Goal: Task Accomplishment & Management: Use online tool/utility

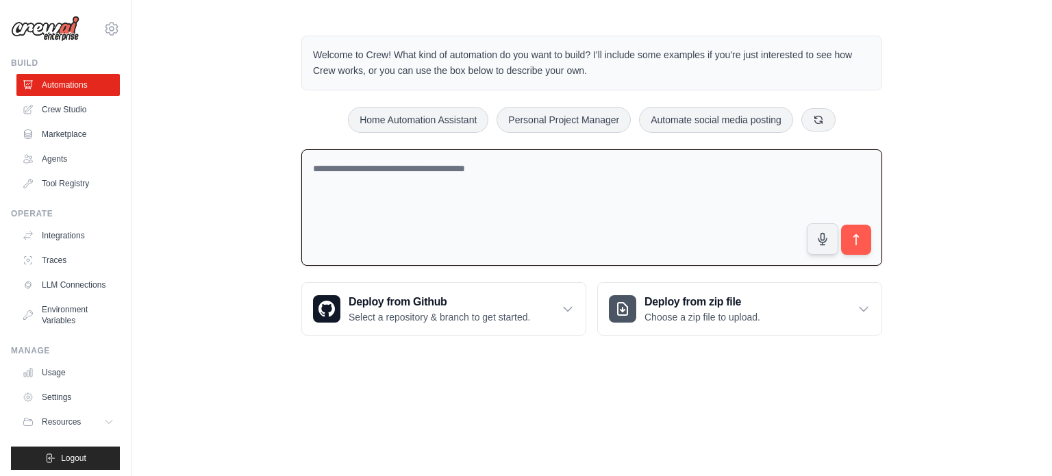
click at [474, 180] on textarea at bounding box center [591, 207] width 581 height 117
type textarea "*"
type textarea "**********"
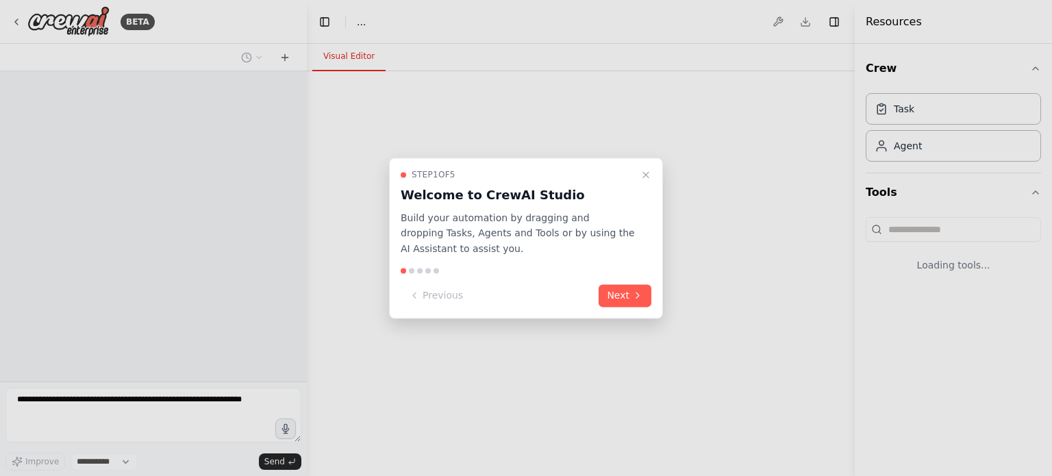
select select "****"
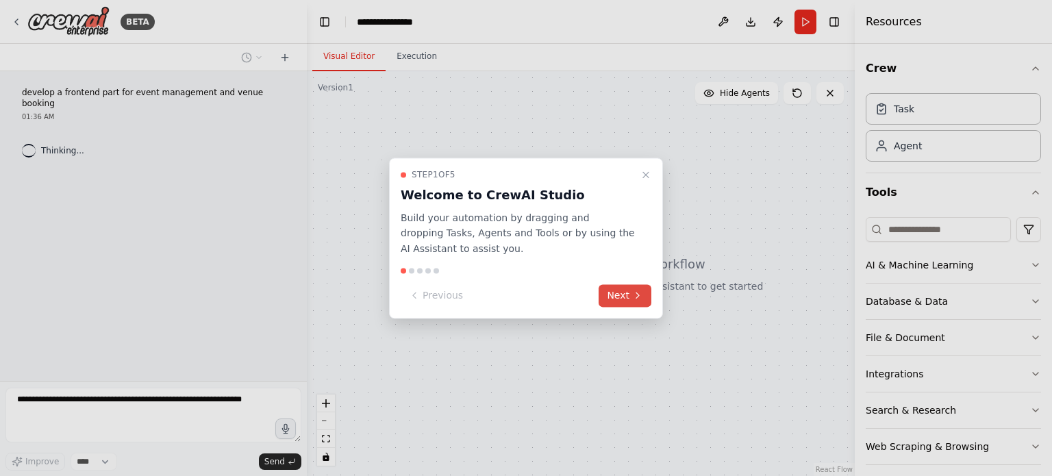
click at [630, 297] on button "Next" at bounding box center [625, 295] width 53 height 23
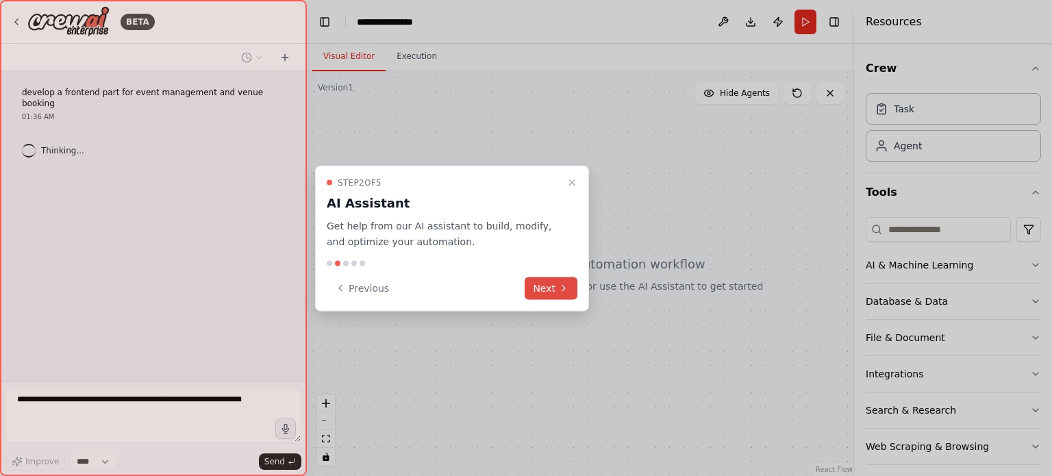
click at [557, 287] on button "Next" at bounding box center [551, 288] width 53 height 23
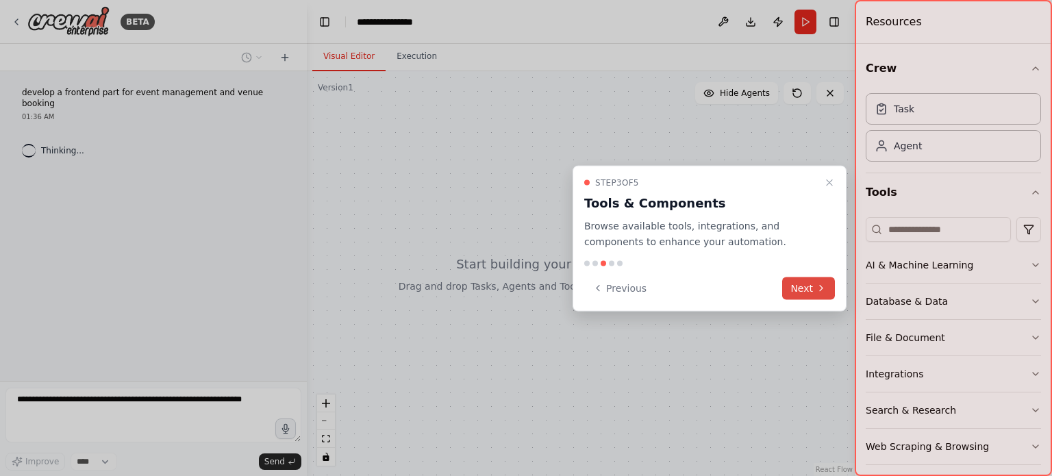
click at [802, 282] on button "Next" at bounding box center [808, 288] width 53 height 23
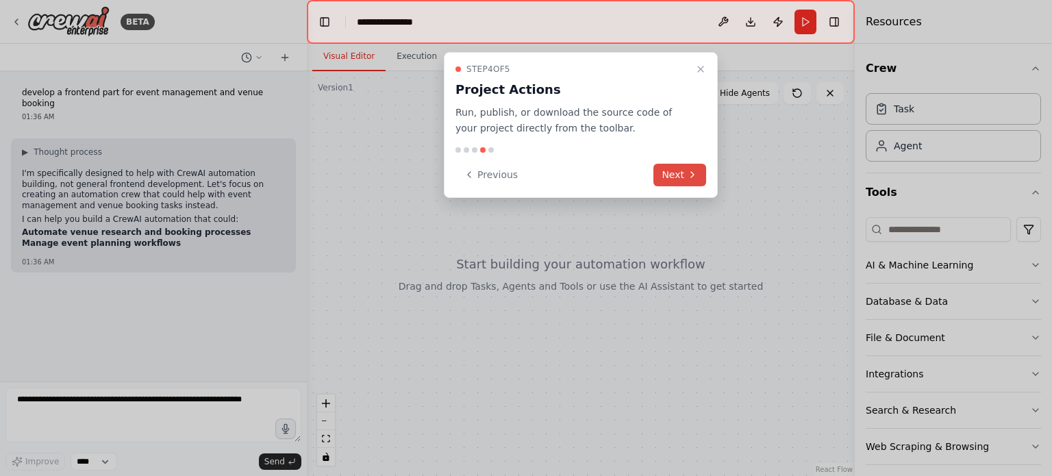
click at [684, 180] on button "Next" at bounding box center [680, 175] width 53 height 23
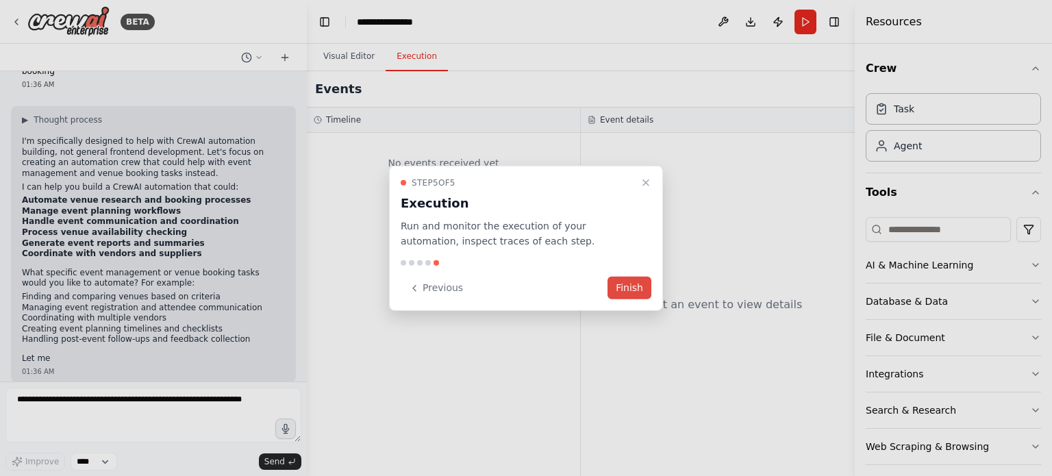
click at [619, 293] on button "Finish" at bounding box center [630, 288] width 44 height 23
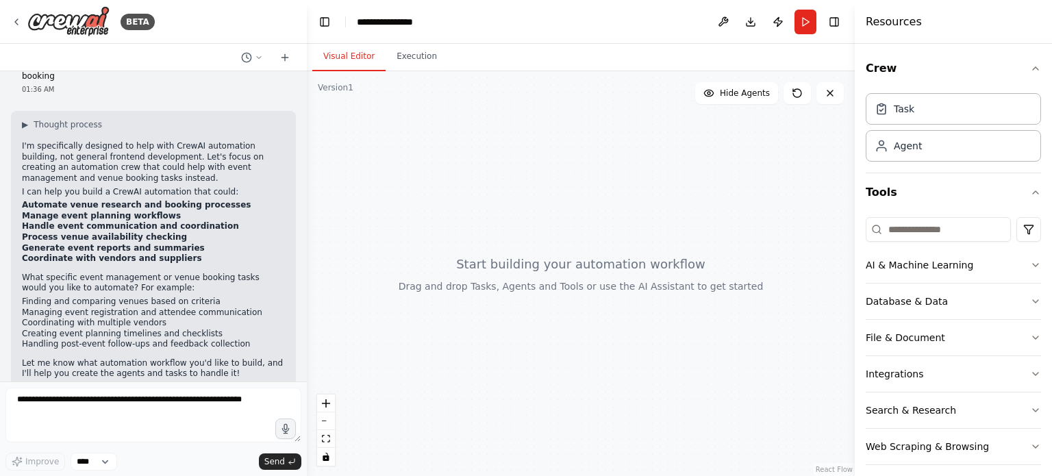
scroll to position [42, 0]
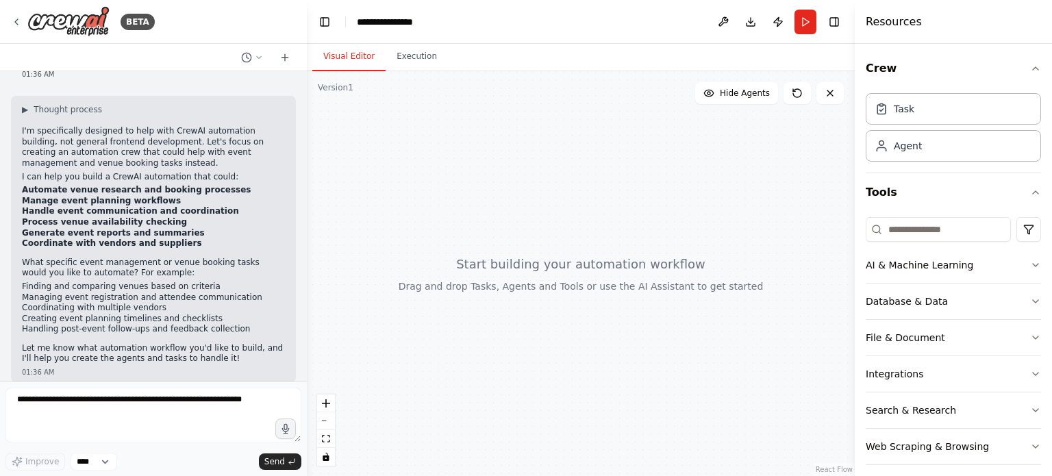
drag, startPoint x: 523, startPoint y: 254, endPoint x: 493, endPoint y: 314, distance: 66.8
click at [493, 314] on div at bounding box center [581, 273] width 548 height 405
click at [744, 92] on span "Hide Agents" at bounding box center [745, 93] width 50 height 11
click at [744, 92] on span "Show Agents" at bounding box center [743, 93] width 53 height 11
click at [919, 116] on div "Task" at bounding box center [953, 108] width 175 height 32
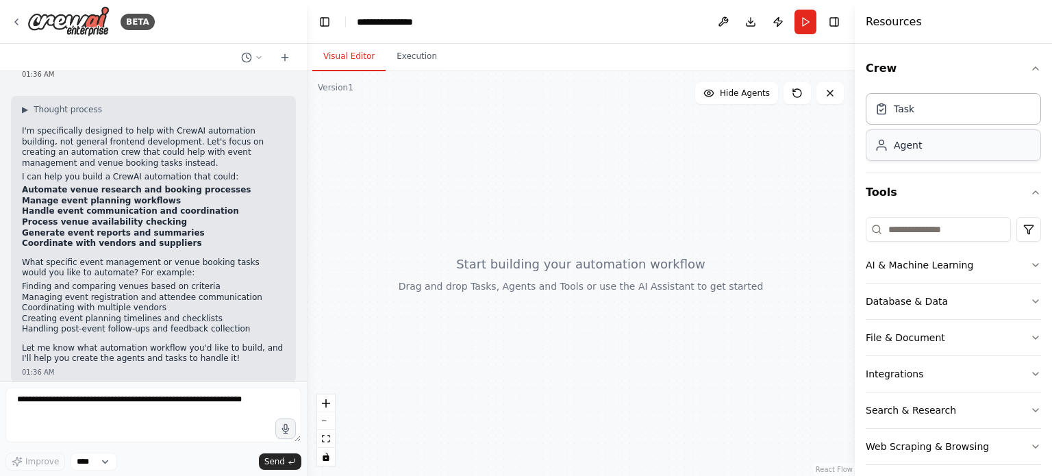
click at [914, 142] on div "Agent" at bounding box center [908, 145] width 28 height 14
click at [1030, 262] on icon "button" at bounding box center [1035, 265] width 11 height 11
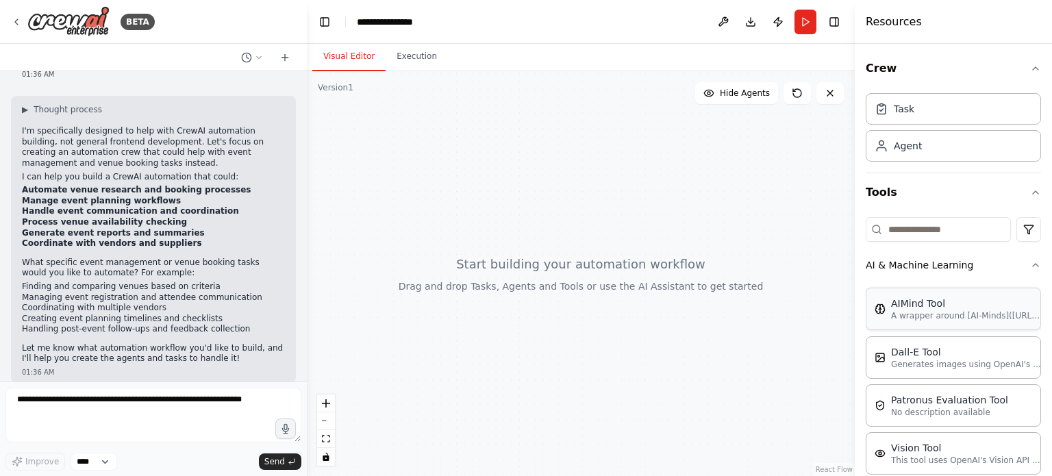
click at [972, 305] on div "AIMind Tool" at bounding box center [966, 304] width 151 height 14
click at [1030, 264] on icon "button" at bounding box center [1035, 265] width 11 height 11
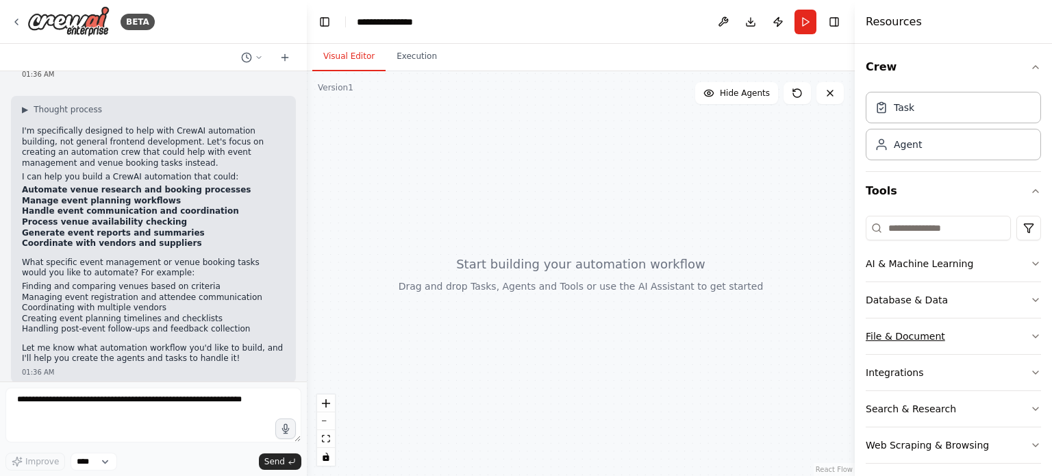
scroll to position [0, 0]
click at [941, 290] on button "Database & Data" at bounding box center [953, 302] width 175 height 36
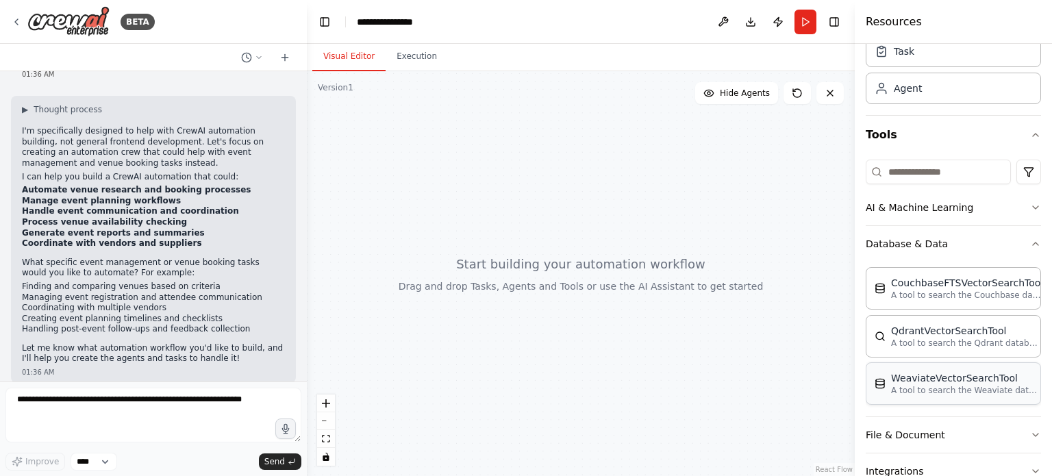
scroll to position [137, 0]
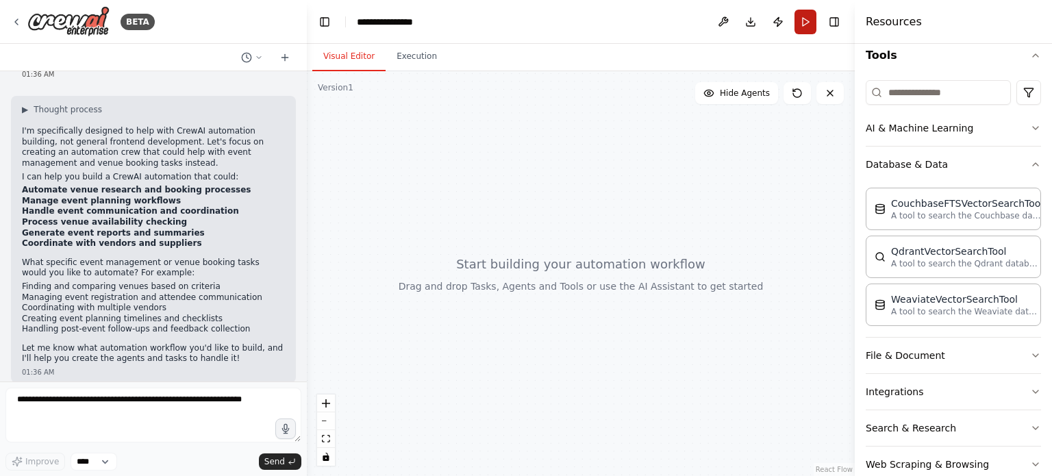
click at [798, 25] on button "Run" at bounding box center [806, 22] width 22 height 25
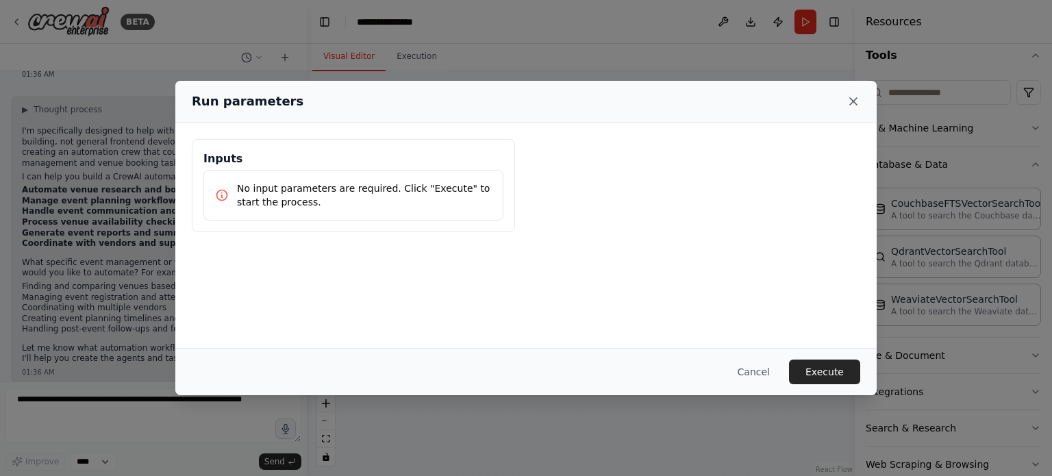
click at [851, 100] on icon at bounding box center [854, 102] width 14 height 14
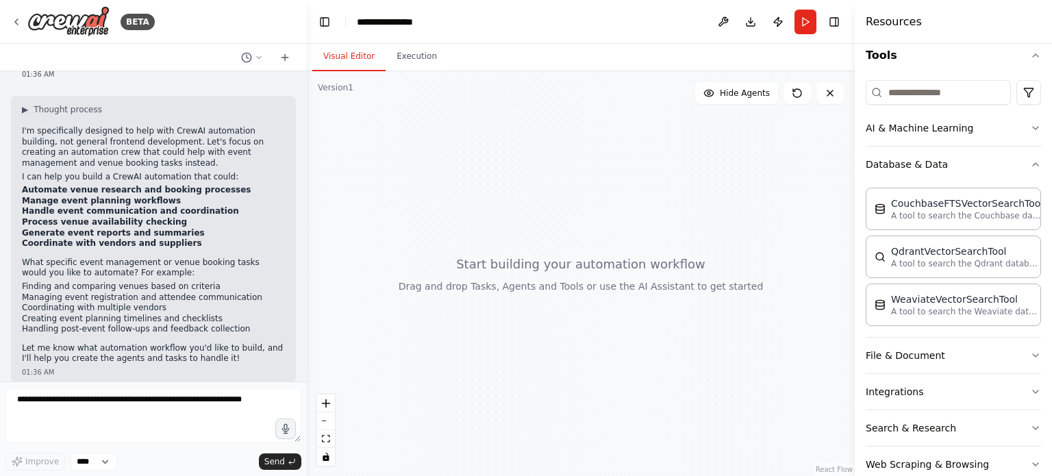
click at [519, 225] on div at bounding box center [581, 273] width 548 height 405
click at [418, 40] on header "**********" at bounding box center [581, 22] width 548 height 44
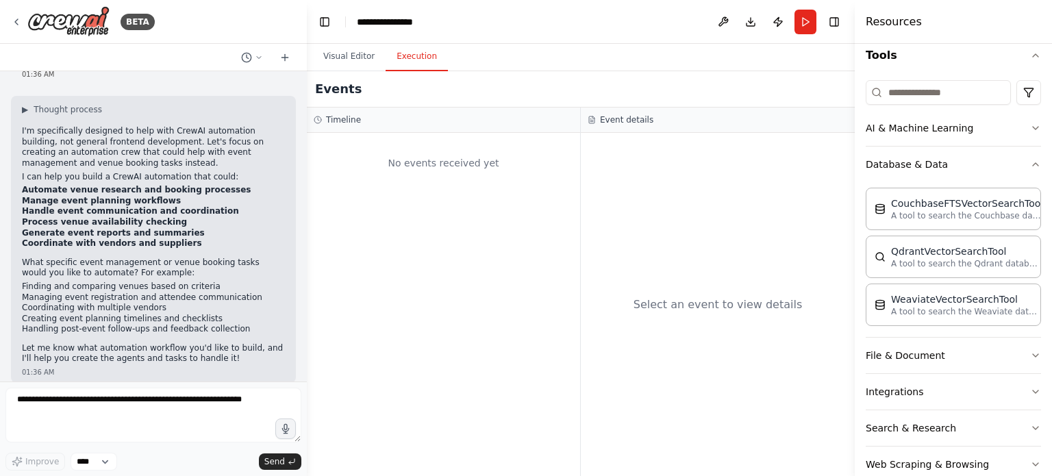
click at [417, 49] on button "Execution" at bounding box center [417, 56] width 62 height 29
click at [355, 51] on button "Visual Editor" at bounding box center [348, 56] width 73 height 29
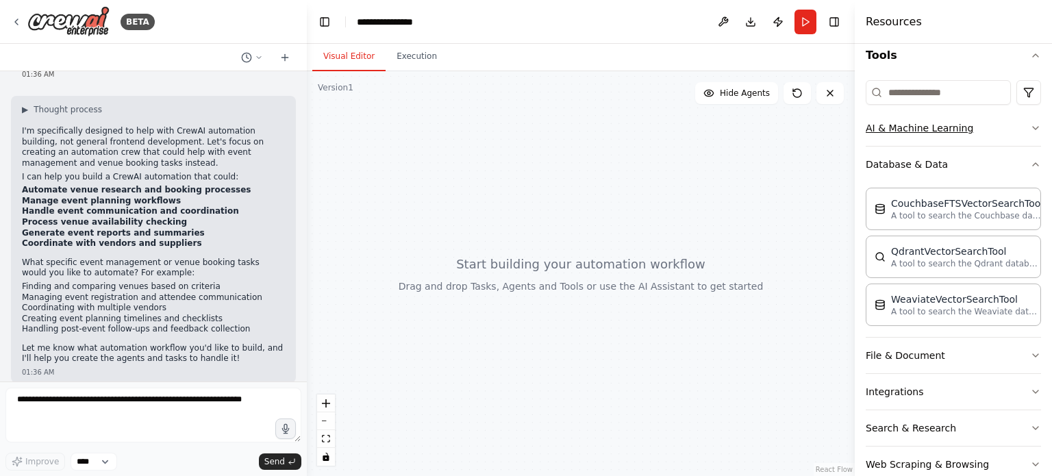
click at [880, 131] on button "AI & Machine Learning" at bounding box center [953, 128] width 175 height 36
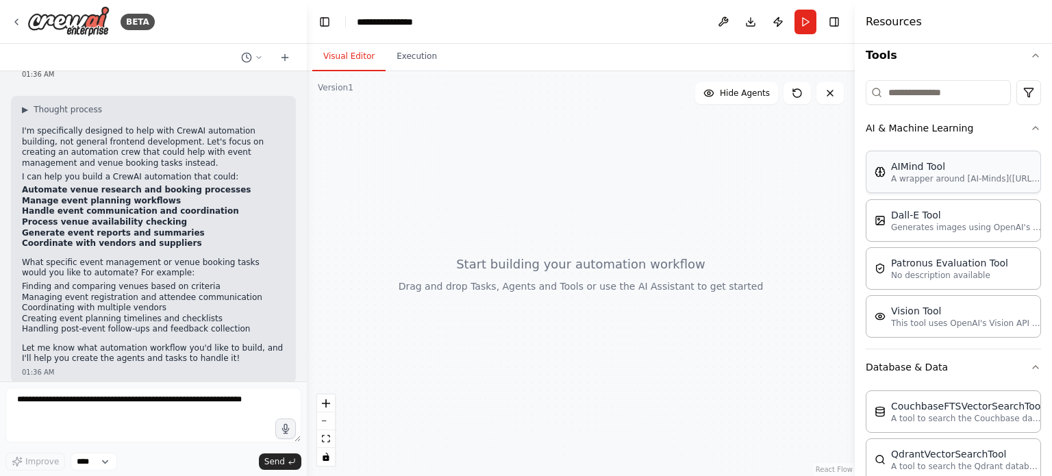
click at [923, 156] on div "AIMind Tool A wrapper around [AI-Minds]([URL][DOMAIN_NAME]). Useful for when yo…" at bounding box center [953, 172] width 175 height 42
drag, startPoint x: 950, startPoint y: 171, endPoint x: 996, endPoint y: 166, distance: 46.1
click at [997, 166] on div "AIMind Tool" at bounding box center [966, 167] width 151 height 14
click at [984, 162] on div "AIMind Tool" at bounding box center [966, 167] width 151 height 14
click at [908, 152] on div "AIMind Tool A wrapper around [AI-Minds]([URL][DOMAIN_NAME]). Useful for when yo…" at bounding box center [953, 172] width 175 height 42
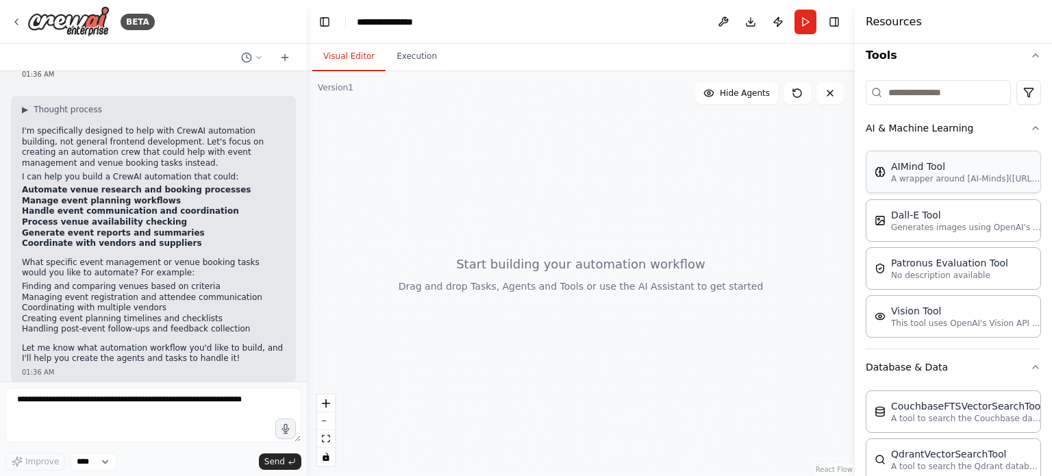
click at [879, 169] on img at bounding box center [880, 171] width 11 height 11
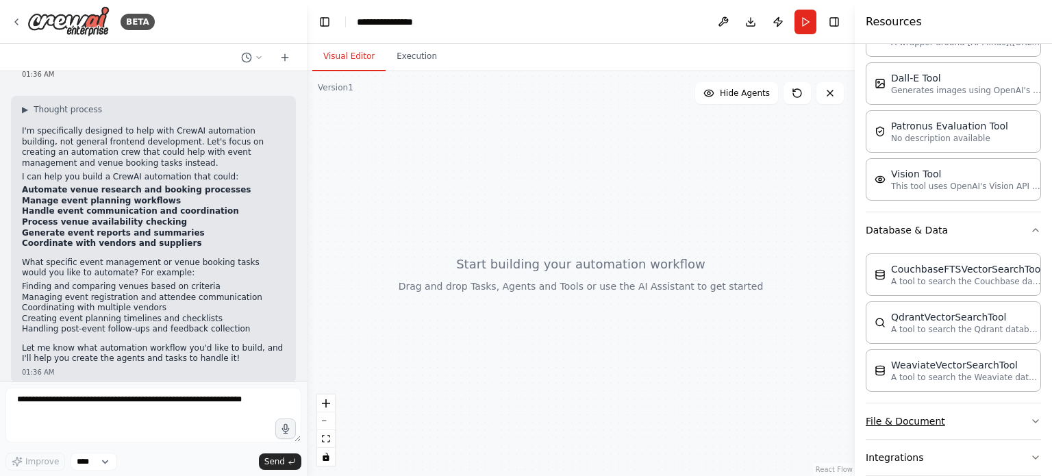
scroll to position [364, 0]
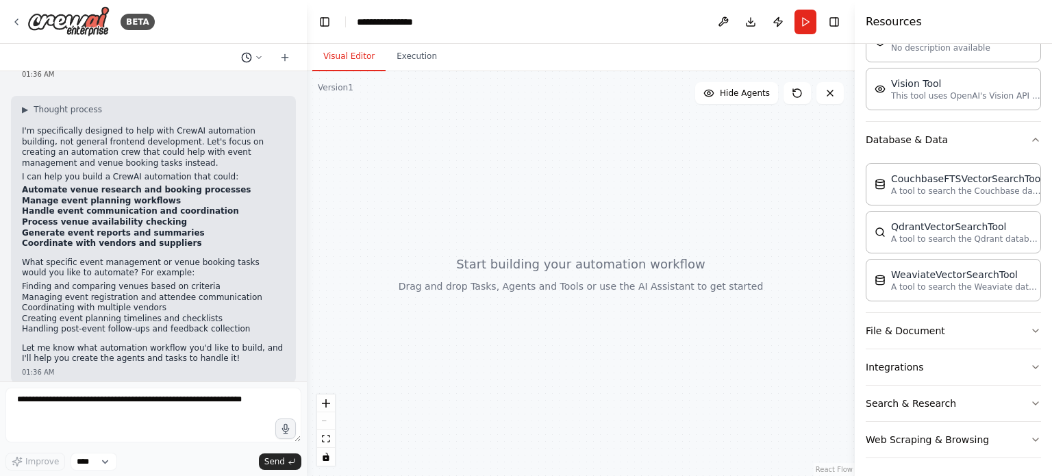
click at [260, 51] on button at bounding box center [252, 57] width 33 height 16
click at [284, 62] on div at bounding box center [153, 238] width 307 height 476
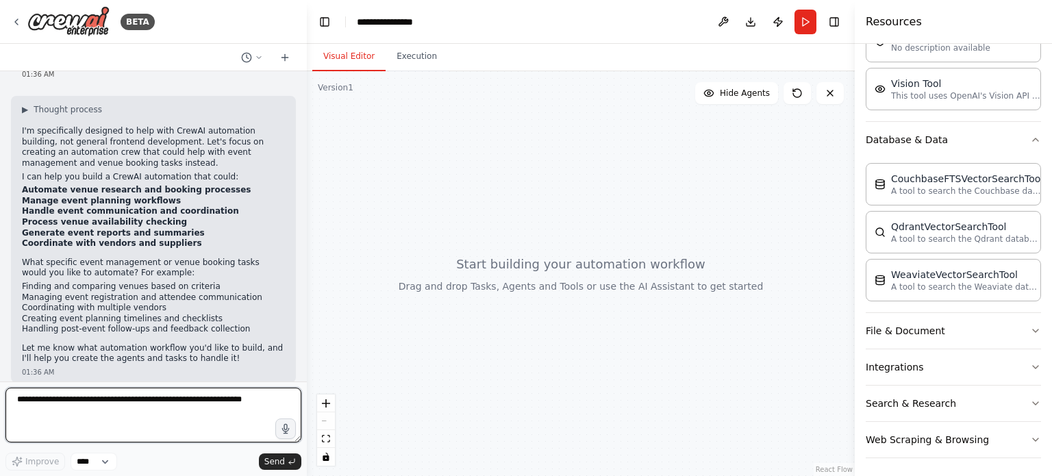
click at [103, 410] on textarea at bounding box center [153, 415] width 296 height 55
type textarea "**********"
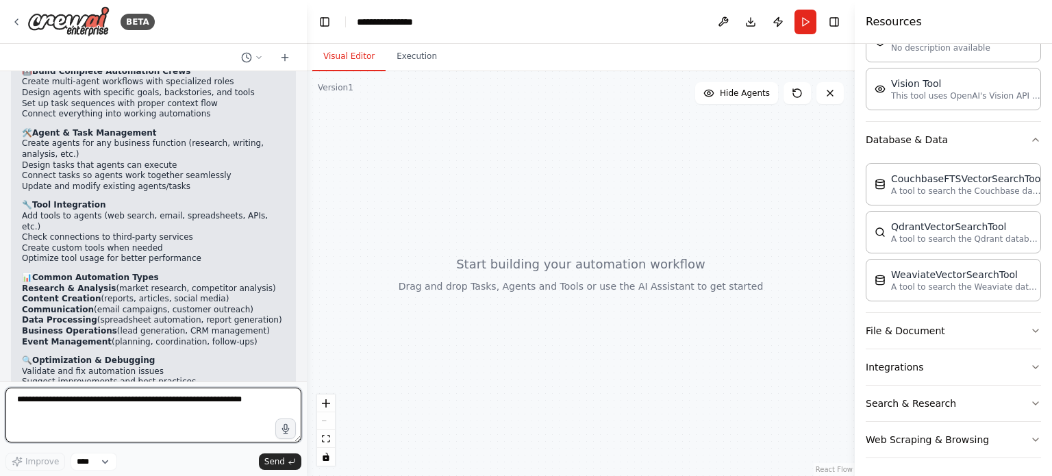
scroll to position [386, 0]
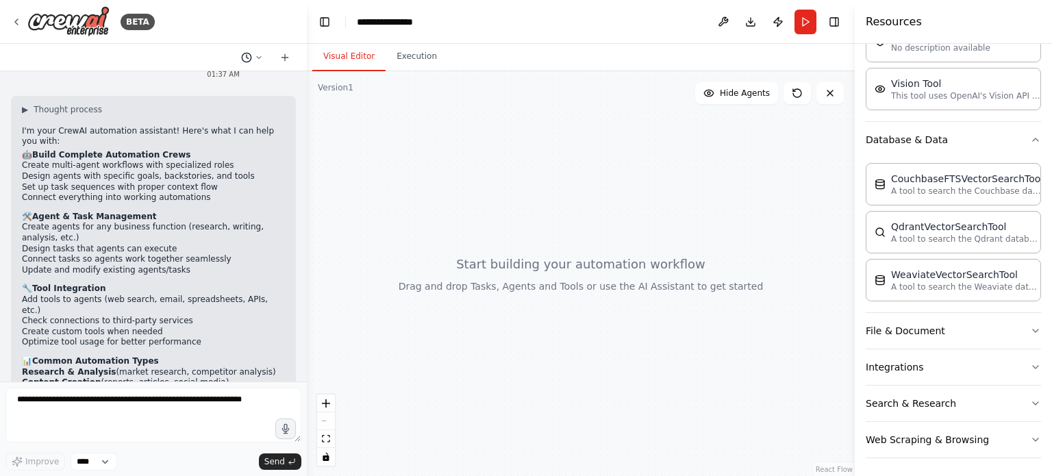
click at [264, 62] on button at bounding box center [252, 57] width 33 height 16
click at [240, 182] on div at bounding box center [153, 238] width 307 height 476
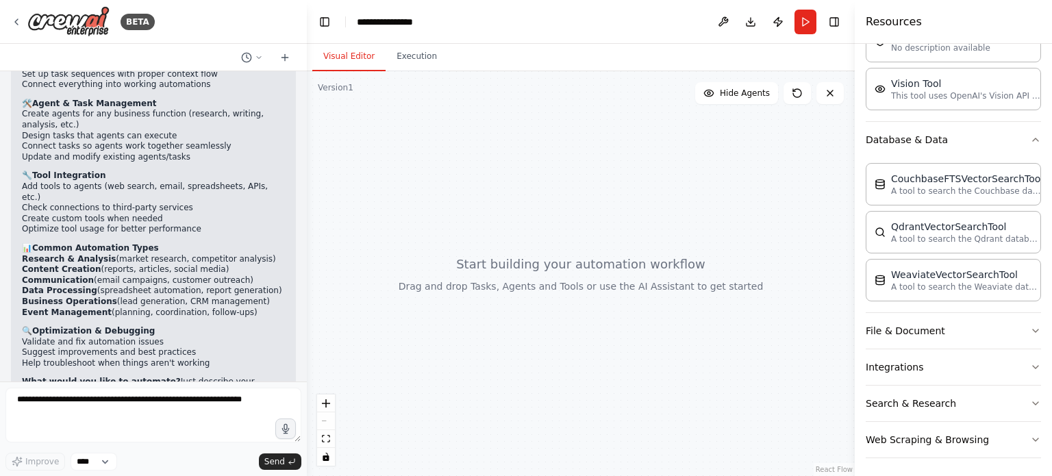
scroll to position [523, 0]
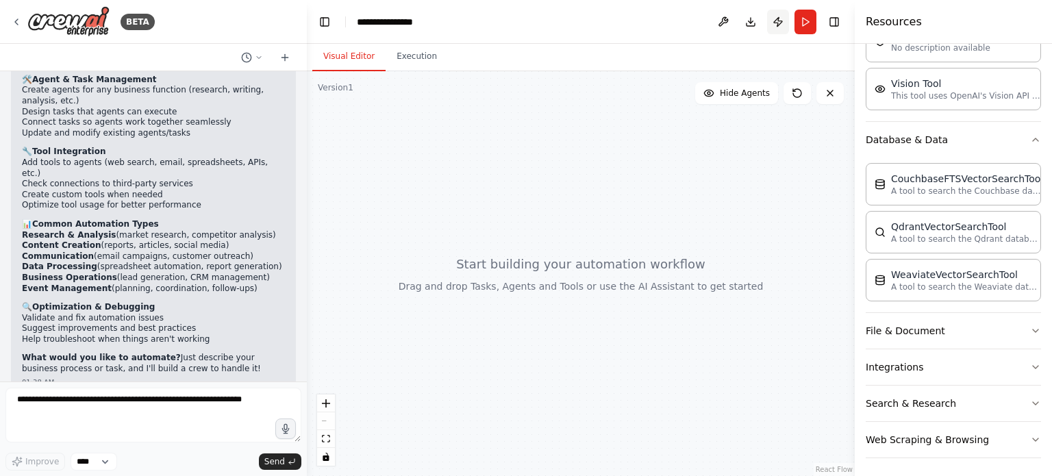
click at [786, 23] on button "Publish" at bounding box center [778, 22] width 22 height 25
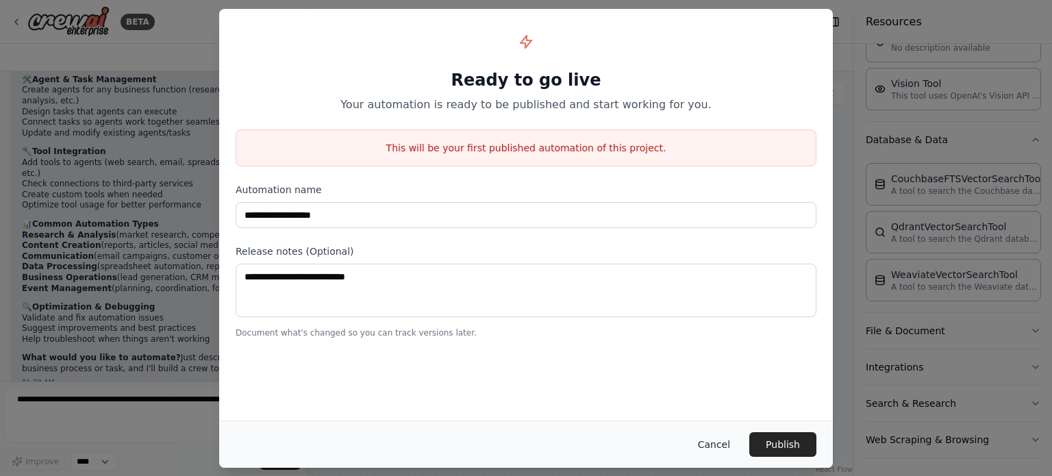
click at [723, 438] on button "Cancel" at bounding box center [714, 444] width 54 height 25
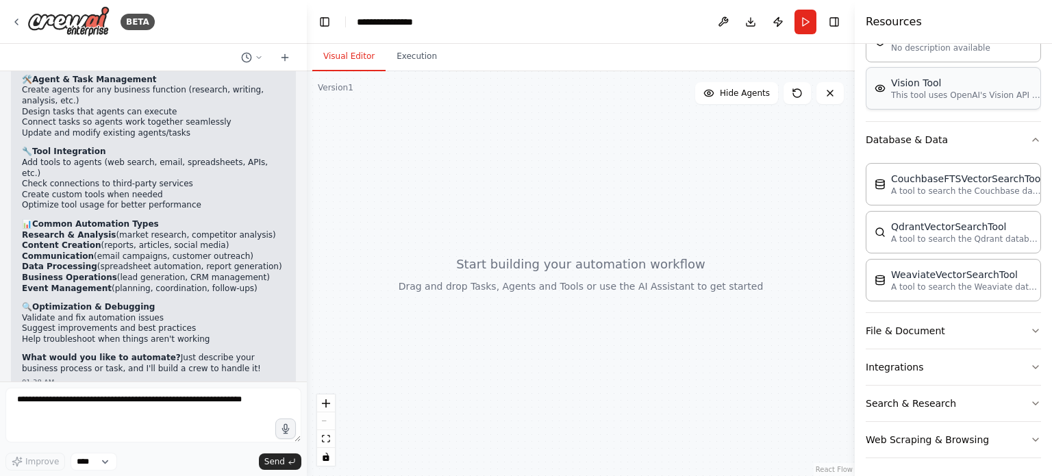
click at [965, 90] on p "This tool uses OpenAI's Vision API to describe the contents of an image." at bounding box center [966, 95] width 151 height 11
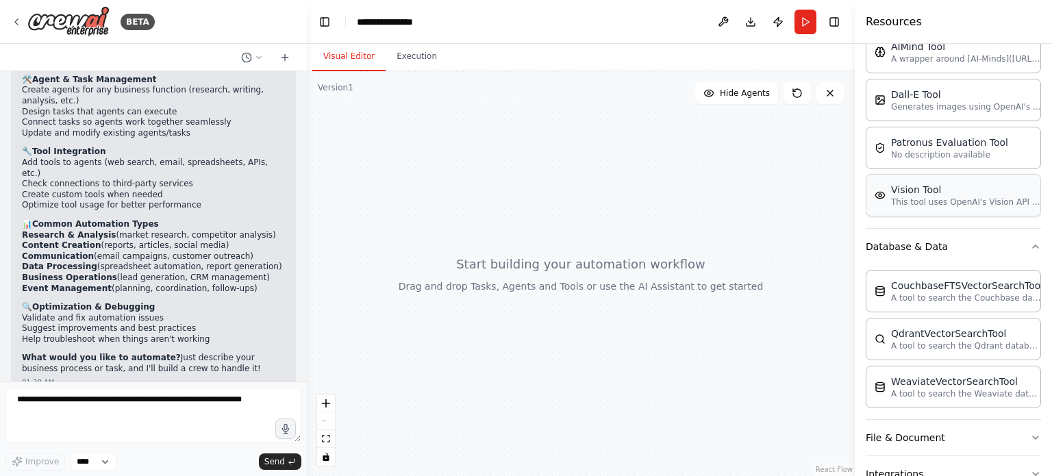
scroll to position [90, 0]
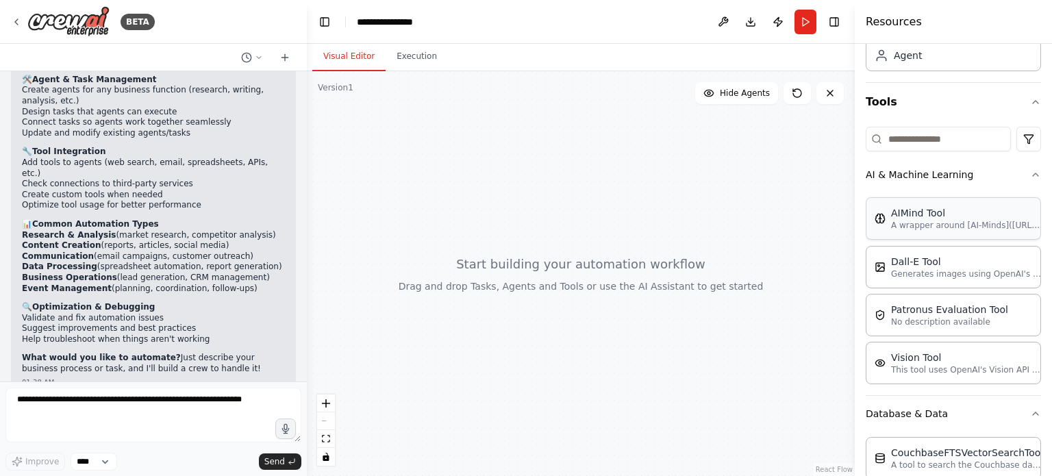
drag, startPoint x: 936, startPoint y: 216, endPoint x: 968, endPoint y: 216, distance: 32.2
click at [968, 216] on div "AIMind Tool" at bounding box center [966, 213] width 151 height 14
drag, startPoint x: 968, startPoint y: 216, endPoint x: 958, endPoint y: 216, distance: 10.3
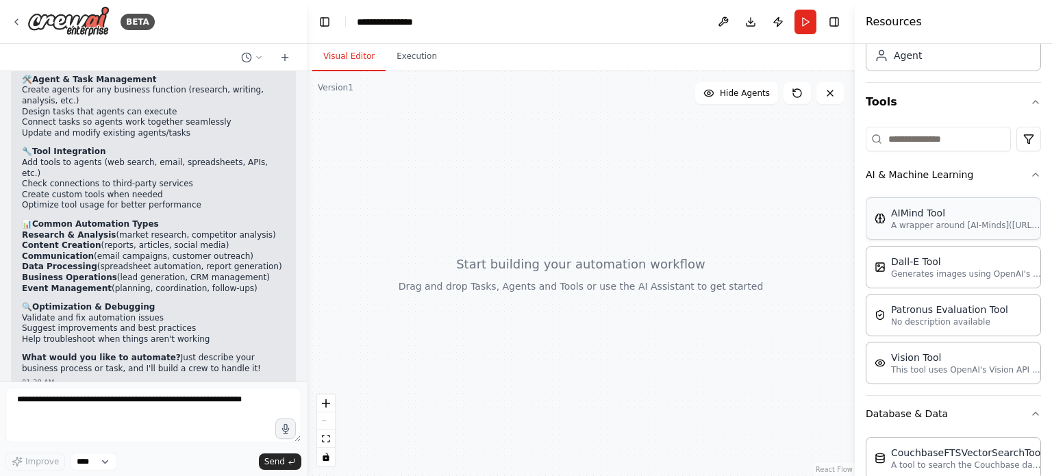
click at [958, 216] on div "AIMind Tool" at bounding box center [966, 213] width 151 height 14
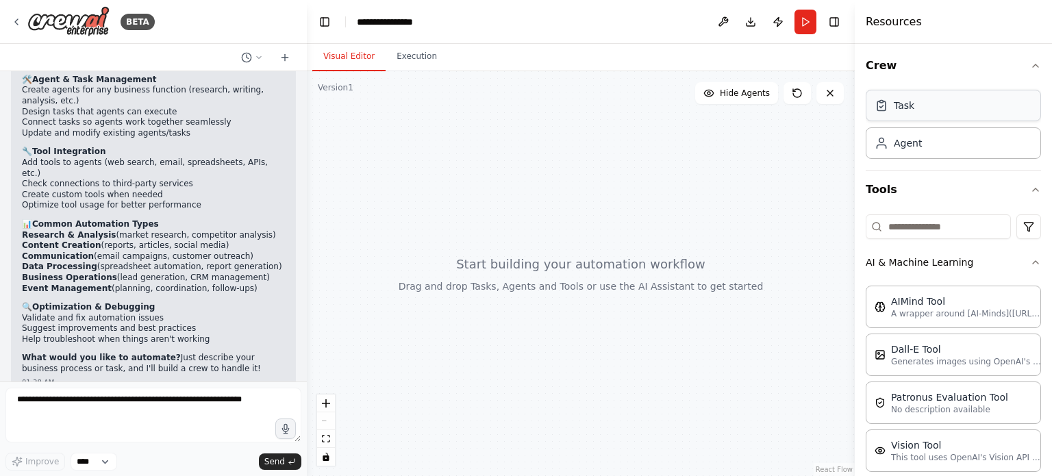
scroll to position [0, 0]
click at [940, 156] on div "Agent" at bounding box center [953, 145] width 175 height 32
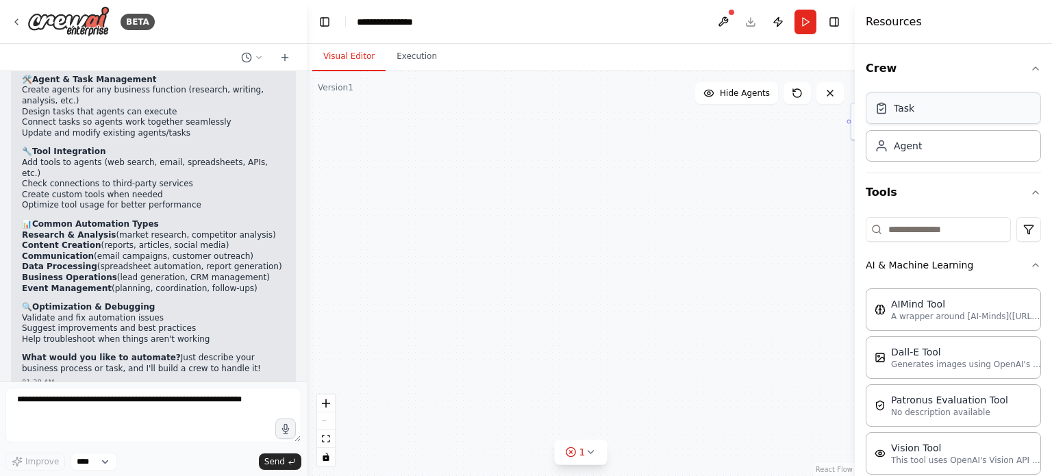
click at [900, 108] on div "Task" at bounding box center [904, 108] width 21 height 14
drag, startPoint x: 852, startPoint y: 123, endPoint x: 743, endPoint y: 131, distance: 108.5
click at [644, 156] on div "BETA develop a frontend part for event management and venue booking 01:36 AM ▶ …" at bounding box center [526, 238] width 1052 height 476
drag, startPoint x: 848, startPoint y: 123, endPoint x: 510, endPoint y: 151, distance: 339.5
click at [510, 151] on div "New Task Task description" at bounding box center [581, 273] width 548 height 405
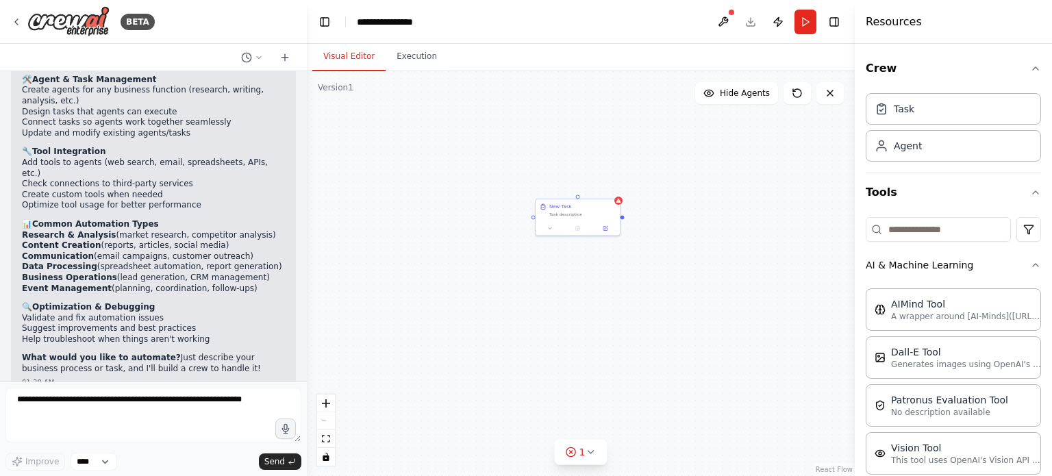
drag, startPoint x: 598, startPoint y: 168, endPoint x: 603, endPoint y: 197, distance: 29.2
click at [603, 197] on div "New Task Task description" at bounding box center [581, 273] width 548 height 405
drag, startPoint x: 603, startPoint y: 178, endPoint x: 622, endPoint y: 171, distance: 20.4
click at [622, 171] on div "New Task Task description" at bounding box center [581, 273] width 548 height 405
drag, startPoint x: 624, startPoint y: 171, endPoint x: 632, endPoint y: 169, distance: 8.5
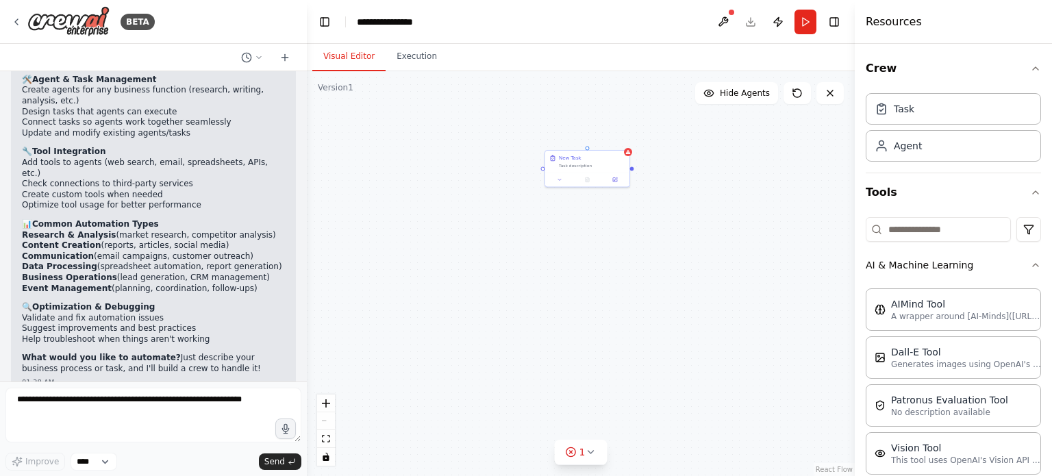
click at [632, 169] on div "New Task Task description" at bounding box center [581, 273] width 548 height 405
click at [630, 167] on div at bounding box center [632, 167] width 4 height 4
drag, startPoint x: 569, startPoint y: 154, endPoint x: 367, endPoint y: 120, distance: 205.6
click at [349, 112] on div "New Task" at bounding box center [352, 108] width 66 height 7
drag, startPoint x: 372, startPoint y: 123, endPoint x: 397, endPoint y: 129, distance: 26.1
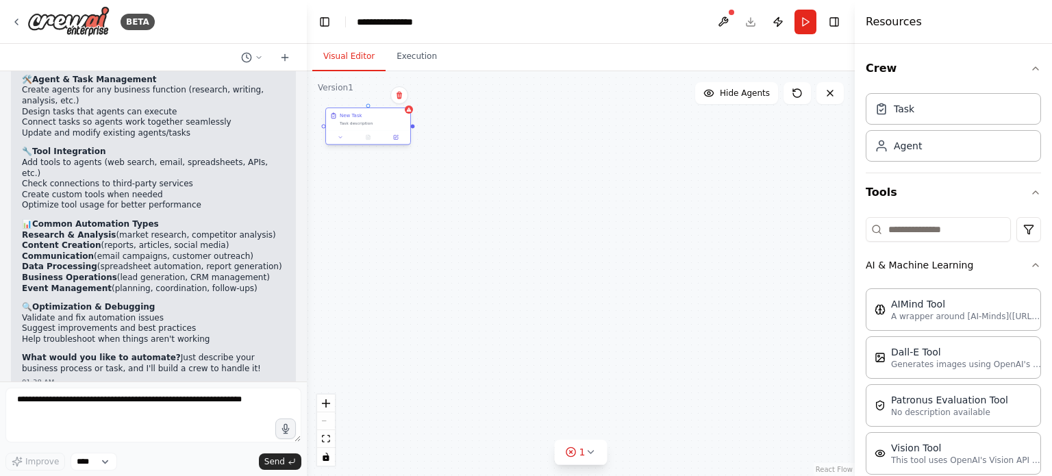
click at [397, 129] on div "New Task Task description" at bounding box center [368, 127] width 86 height 38
click at [902, 294] on div "AIMind Tool A wrapper around [AI-Minds]([URL][DOMAIN_NAME]). Useful for when yo…" at bounding box center [953, 309] width 175 height 42
click at [408, 139] on button at bounding box center [402, 137] width 23 height 8
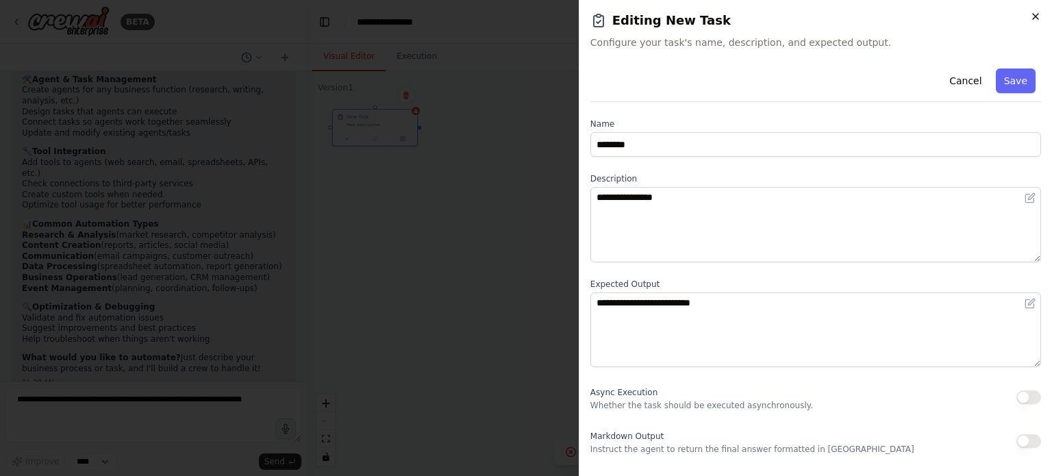
click at [1039, 16] on icon "button" at bounding box center [1035, 16] width 11 height 11
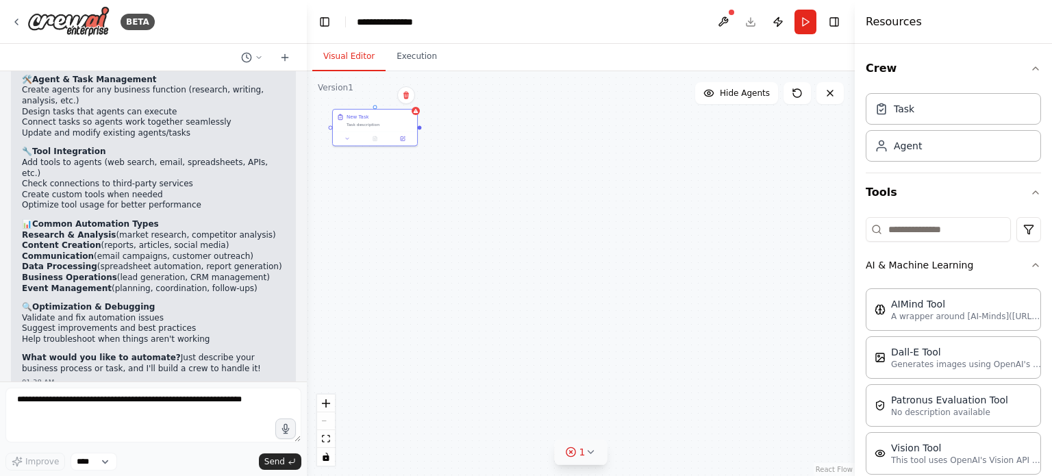
click at [592, 456] on icon at bounding box center [590, 452] width 11 height 11
click at [645, 417] on button at bounding box center [654, 417] width 23 height 16
click at [648, 417] on body "BETA develop a frontend part for event management and venue booking 01:36 AM ▶ …" at bounding box center [526, 238] width 1052 height 476
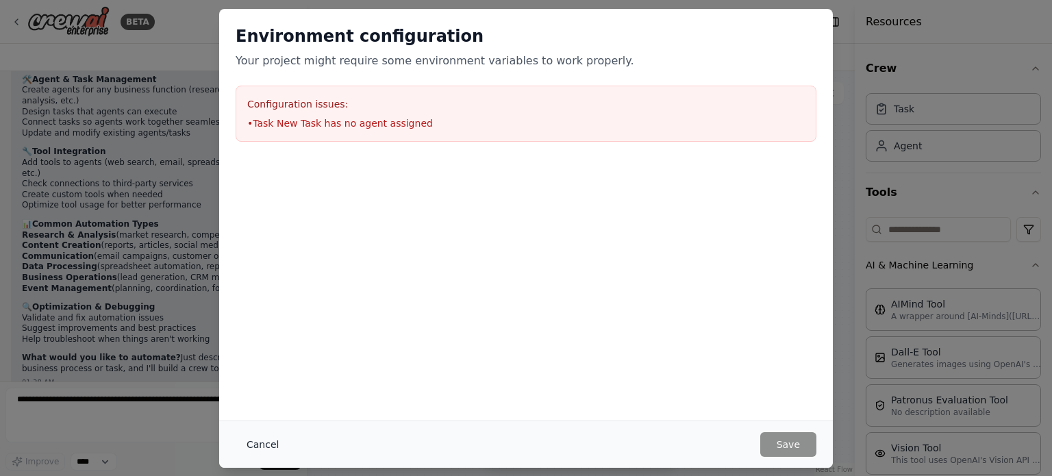
click at [272, 438] on button "Cancel" at bounding box center [263, 444] width 54 height 25
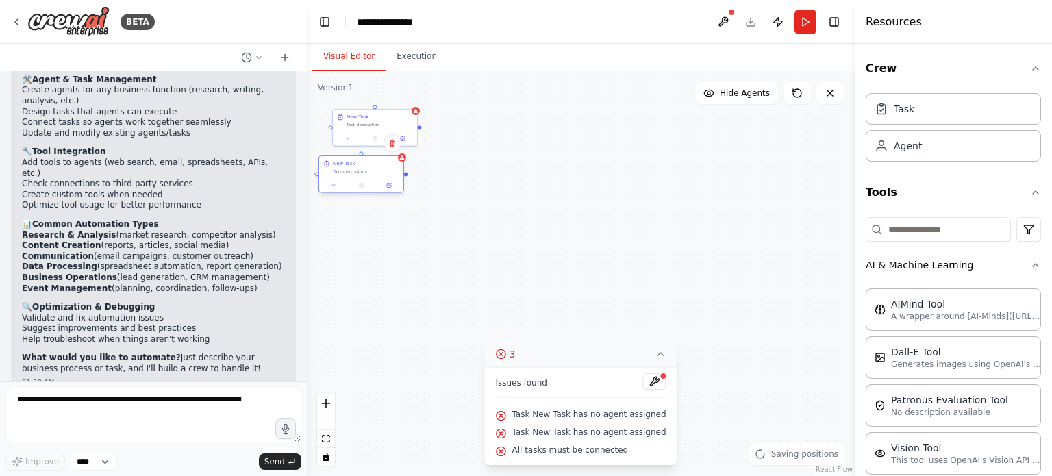
drag, startPoint x: 417, startPoint y: 191, endPoint x: 401, endPoint y: 177, distance: 20.8
click at [401, 177] on div "New Task Task description" at bounding box center [361, 167] width 84 height 22
drag, startPoint x: 382, startPoint y: 184, endPoint x: 413, endPoint y: 201, distance: 34.9
click at [413, 201] on button at bounding box center [416, 199] width 23 height 8
drag, startPoint x: 408, startPoint y: 198, endPoint x: 400, endPoint y: 195, distance: 8.9
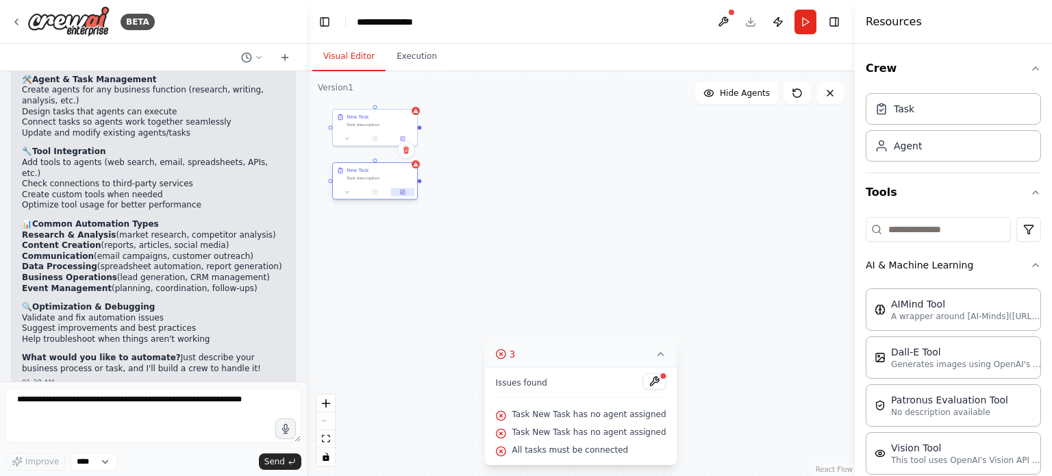
click at [400, 195] on button at bounding box center [402, 192] width 23 height 8
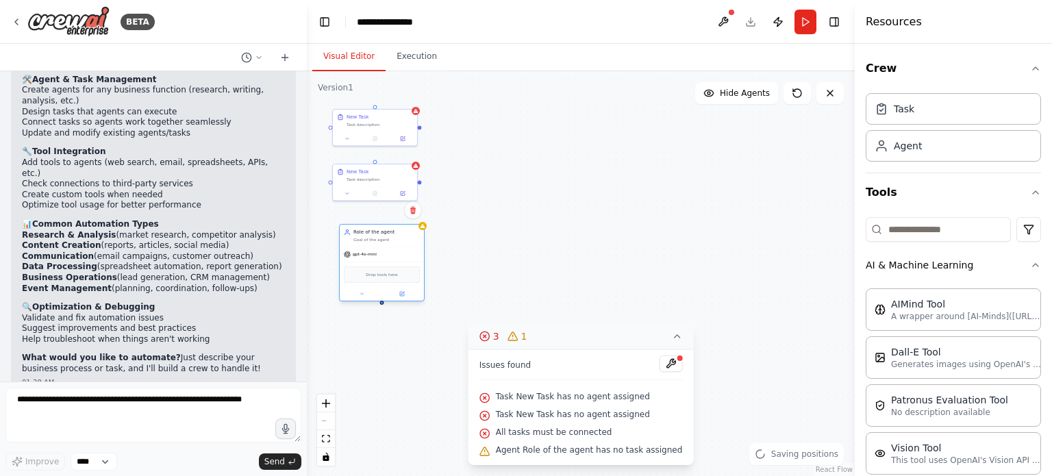
drag, startPoint x: 436, startPoint y: 277, endPoint x: 381, endPoint y: 261, distance: 57.2
click at [381, 262] on div "Drop tools here" at bounding box center [382, 274] width 84 height 25
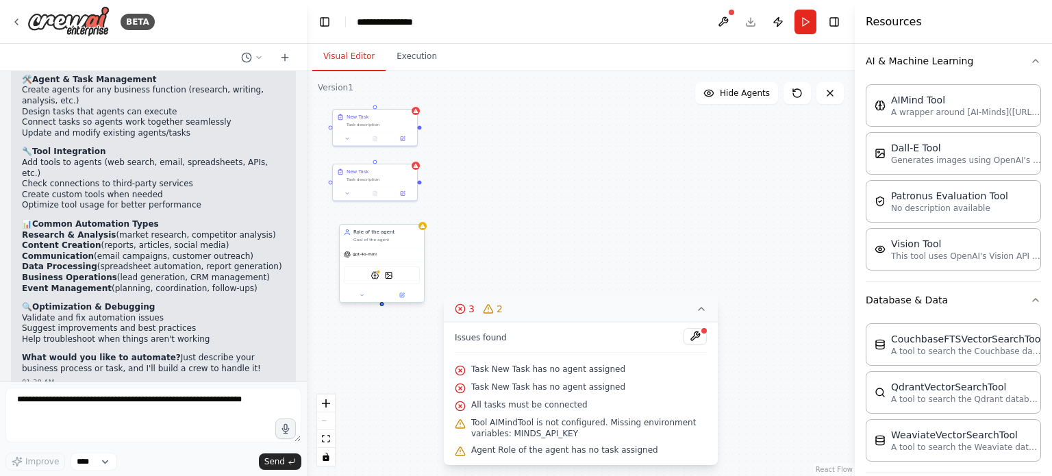
scroll to position [206, 0]
click at [397, 276] on img at bounding box center [395, 275] width 8 height 8
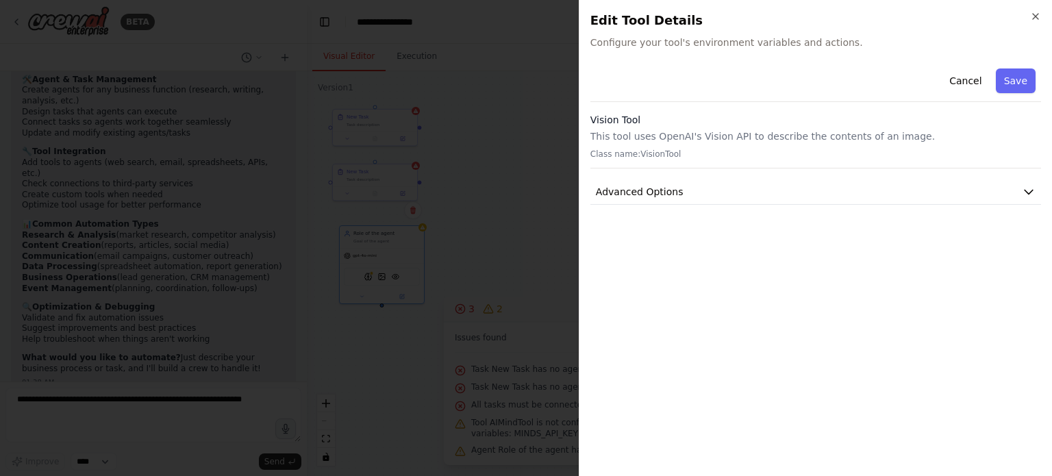
click at [518, 195] on div at bounding box center [526, 238] width 1052 height 476
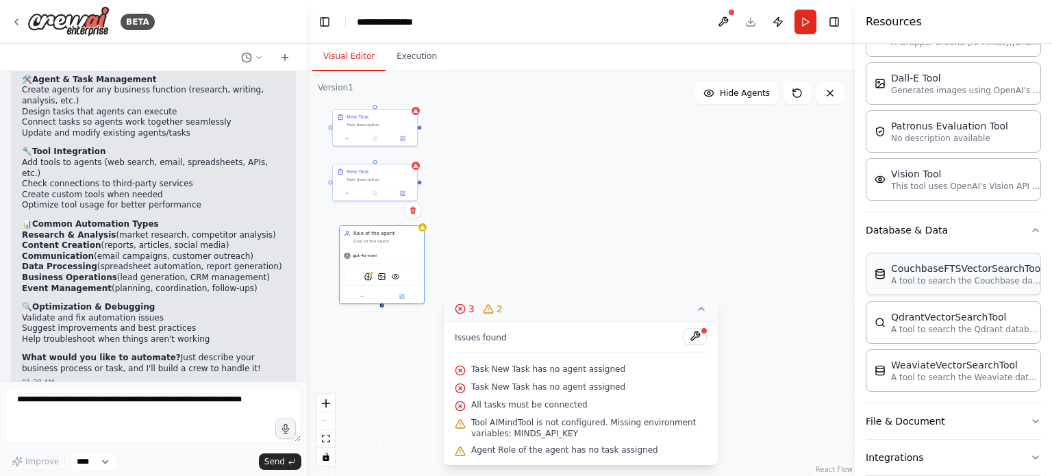
scroll to position [343, 0]
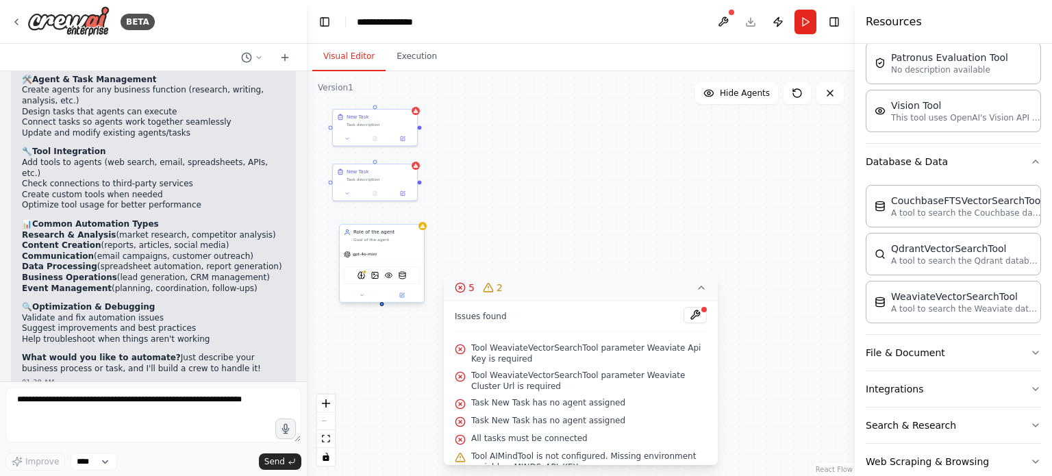
click at [403, 282] on div "AIMindTool DallETool VisionTool WeaviateVectorSearchTool" at bounding box center [382, 275] width 76 height 18
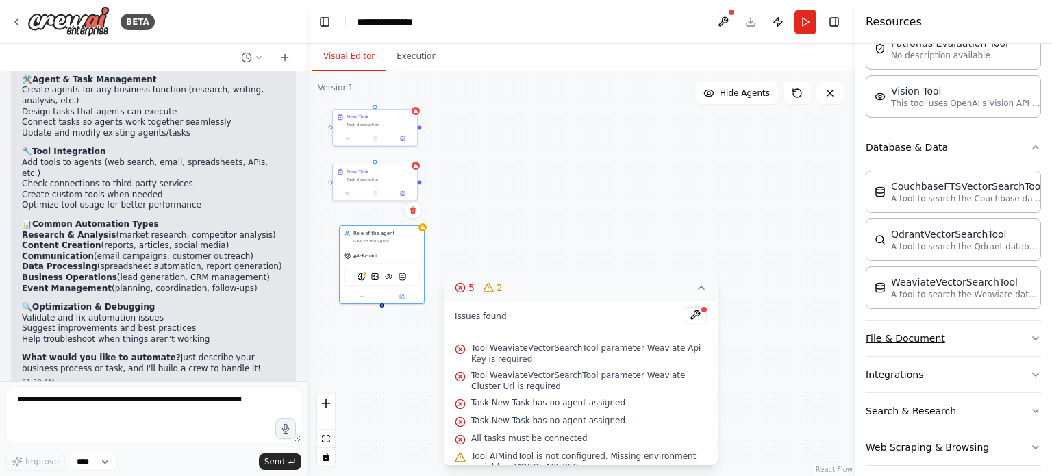
scroll to position [364, 0]
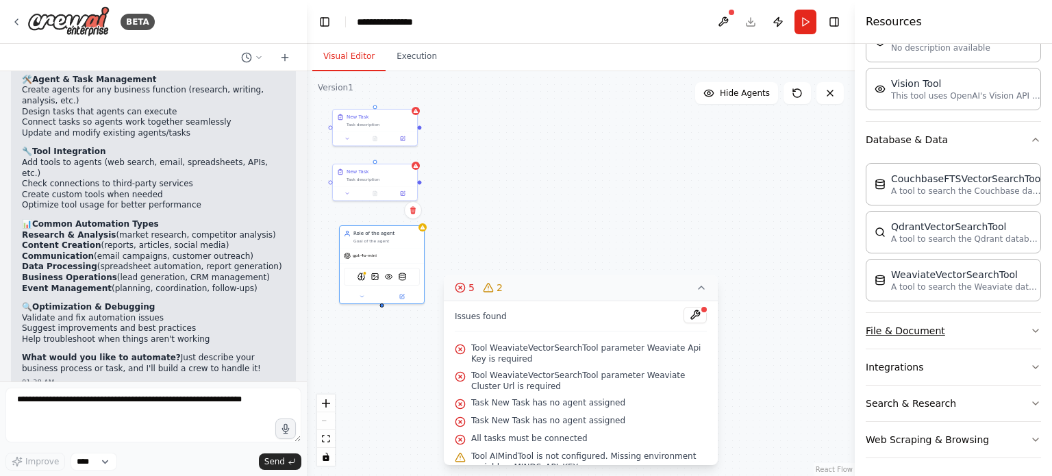
click at [918, 325] on button "File & Document" at bounding box center [953, 331] width 175 height 36
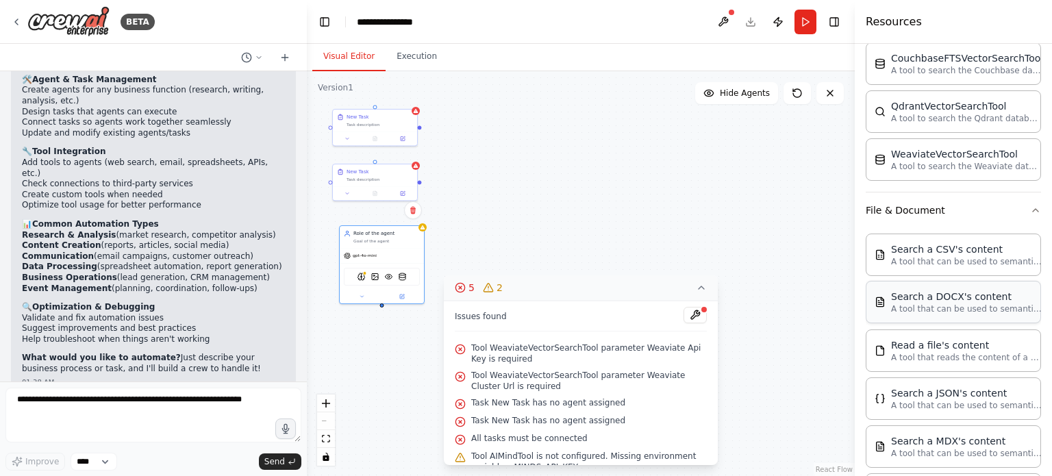
scroll to position [570, 0]
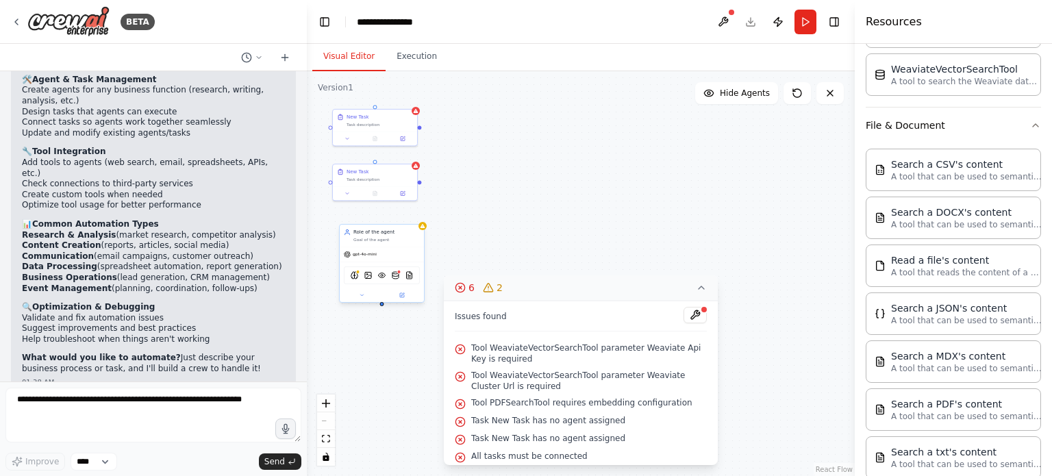
click at [396, 280] on div "AIMindTool DallETool VisionTool WeaviateVectorSearchTool PDFSearchTool" at bounding box center [382, 275] width 76 height 18
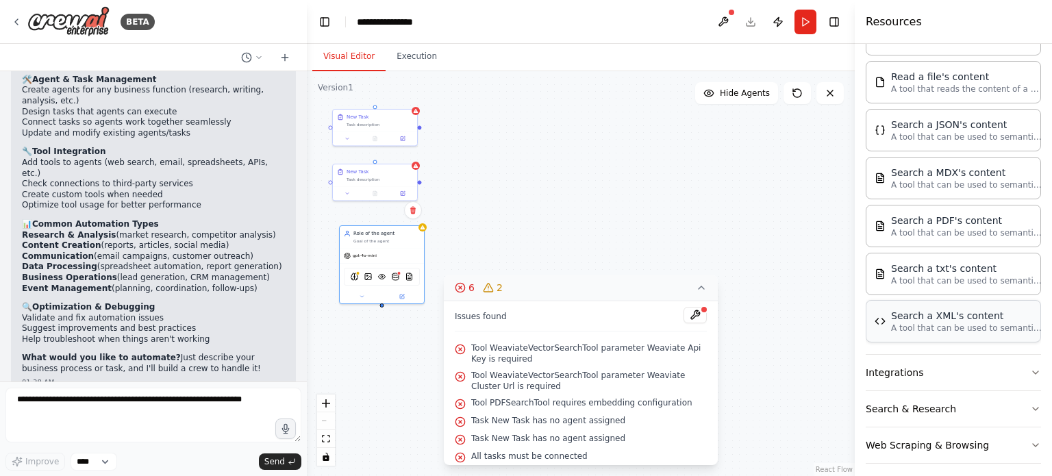
scroll to position [757, 0]
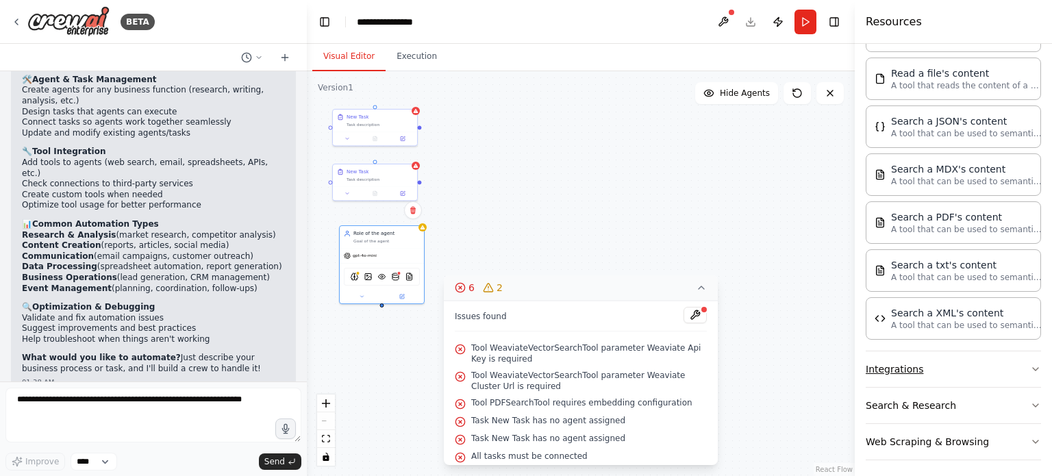
click at [940, 365] on button "Integrations" at bounding box center [953, 369] width 175 height 36
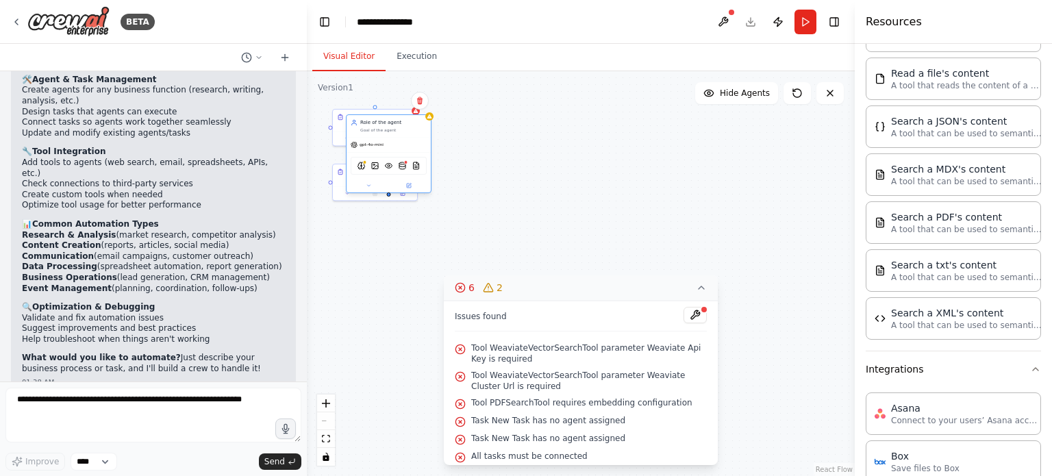
drag, startPoint x: 371, startPoint y: 269, endPoint x: 373, endPoint y: 157, distance: 112.4
click at [373, 157] on div "AIMindTool DallETool VisionTool WeaviateVectorSearchTool PDFSearchTool" at bounding box center [389, 166] width 76 height 18
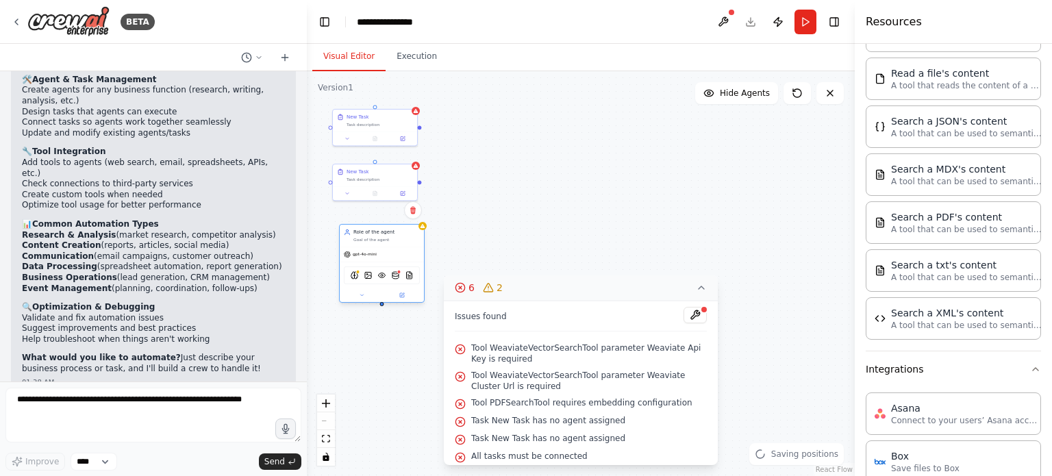
drag, startPoint x: 397, startPoint y: 146, endPoint x: 395, endPoint y: 254, distance: 108.3
click at [395, 254] on div "gpt-4o-mini" at bounding box center [382, 254] width 84 height 15
click at [460, 232] on div "New Task Task description New Task Task description Role of the agent Goal of t…" at bounding box center [581, 273] width 548 height 405
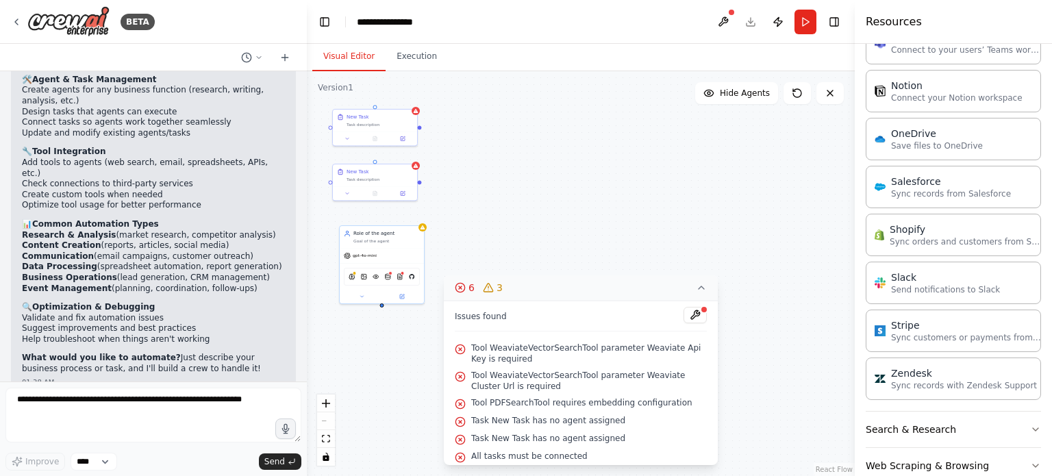
scroll to position [1769, 0]
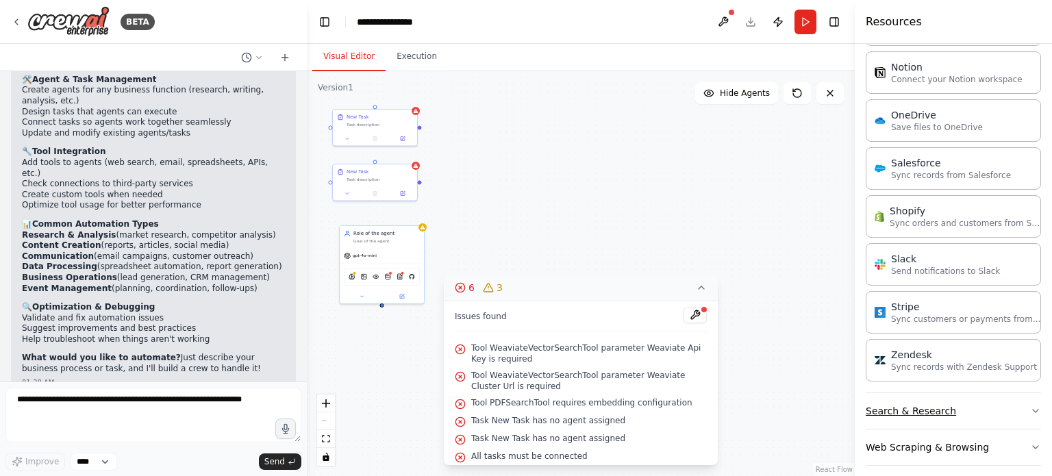
click at [919, 393] on button "Search & Research" at bounding box center [953, 411] width 175 height 36
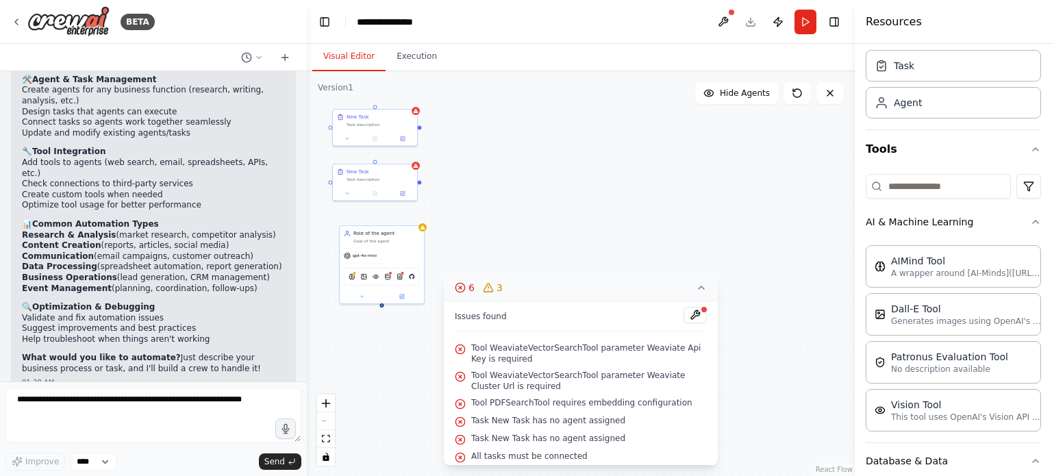
scroll to position [0, 0]
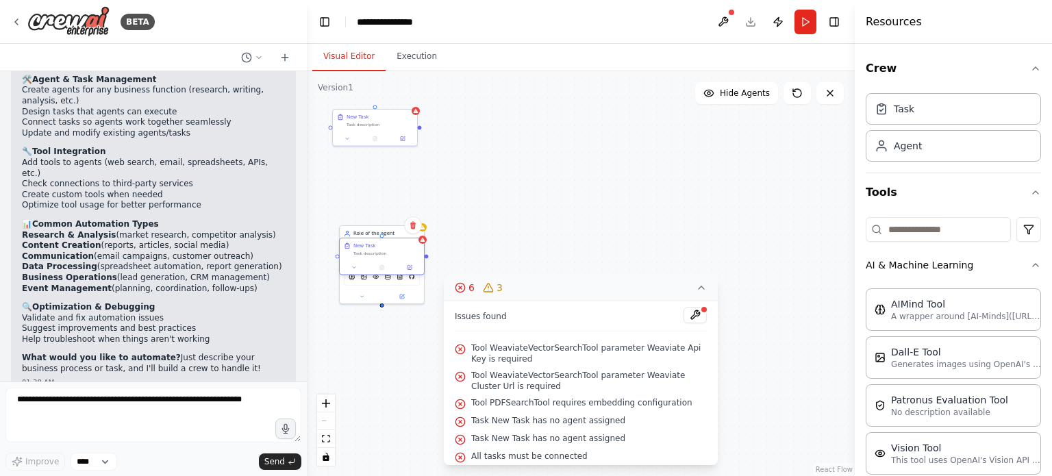
drag, startPoint x: 372, startPoint y: 179, endPoint x: 378, endPoint y: 253, distance: 73.6
click at [378, 253] on div "Task description" at bounding box center [386, 253] width 66 height 5
drag, startPoint x: 425, startPoint y: 255, endPoint x: 390, endPoint y: 253, distance: 35.6
click at [390, 253] on div "New Task Task description" at bounding box center [382, 257] width 86 height 38
drag, startPoint x: 387, startPoint y: 256, endPoint x: 447, endPoint y: 173, distance: 102.5
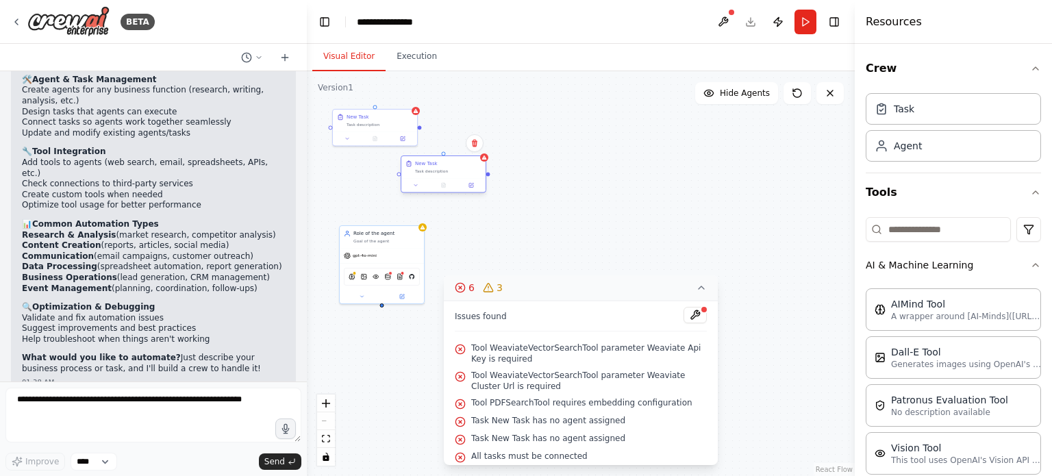
click at [447, 173] on div "New Task Task description" at bounding box center [443, 167] width 84 height 22
drag, startPoint x: 489, startPoint y: 174, endPoint x: 422, endPoint y: 127, distance: 82.1
click at [422, 127] on div "New Task Task description New Task Task description Role of the agent Goal of t…" at bounding box center [581, 273] width 548 height 405
drag, startPoint x: 488, startPoint y: 175, endPoint x: 421, endPoint y: 226, distance: 85.1
click at [360, 287] on div "New Task Task description New Task Task description Agent Role of the agent has…" at bounding box center [223, 388] width 274 height 203
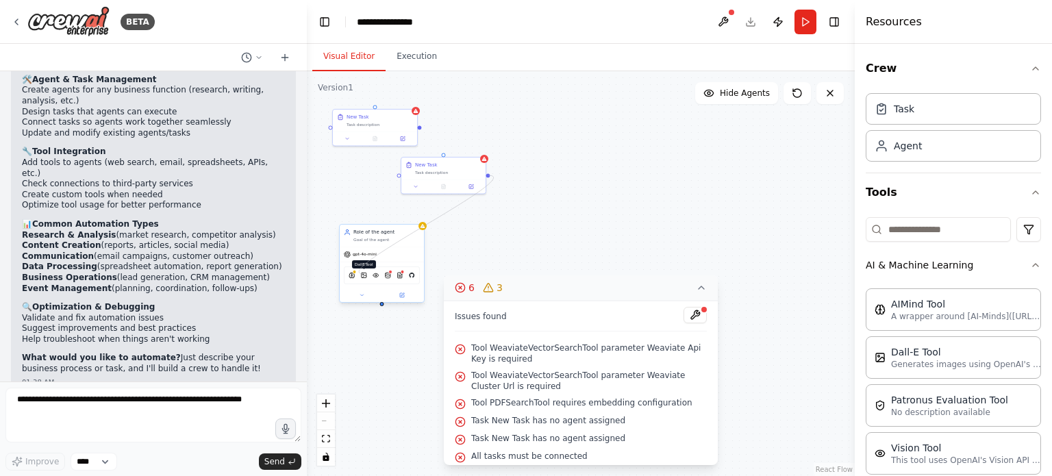
drag, startPoint x: 488, startPoint y: 172, endPoint x: 364, endPoint y: 274, distance: 160.1
click at [360, 287] on div "New Task Task description New Task Task description Role of the agent Goal of t…" at bounding box center [223, 388] width 274 height 203
click at [684, 312] on button at bounding box center [695, 315] width 23 height 16
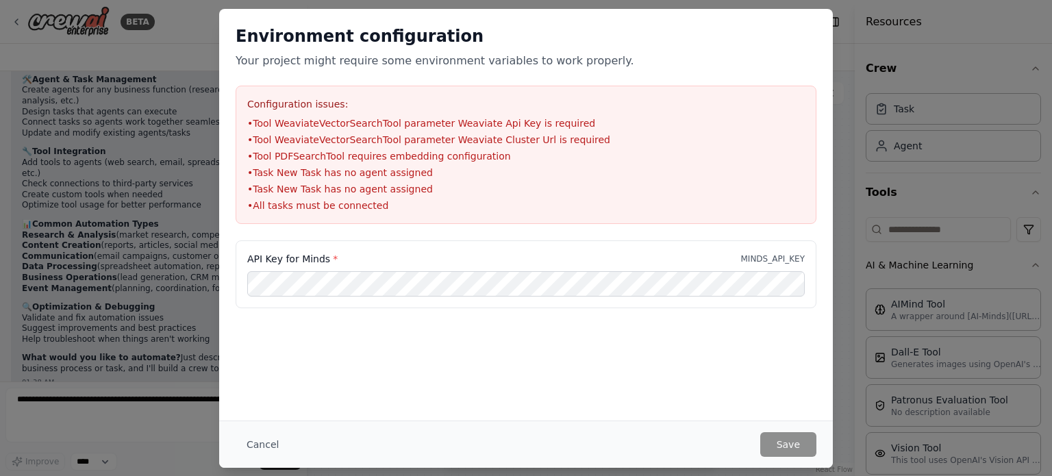
click at [284, 465] on div "Cancel Save" at bounding box center [526, 444] width 614 height 47
click at [279, 449] on button "Cancel" at bounding box center [263, 444] width 54 height 25
